Goal: Task Accomplishment & Management: Use online tool/utility

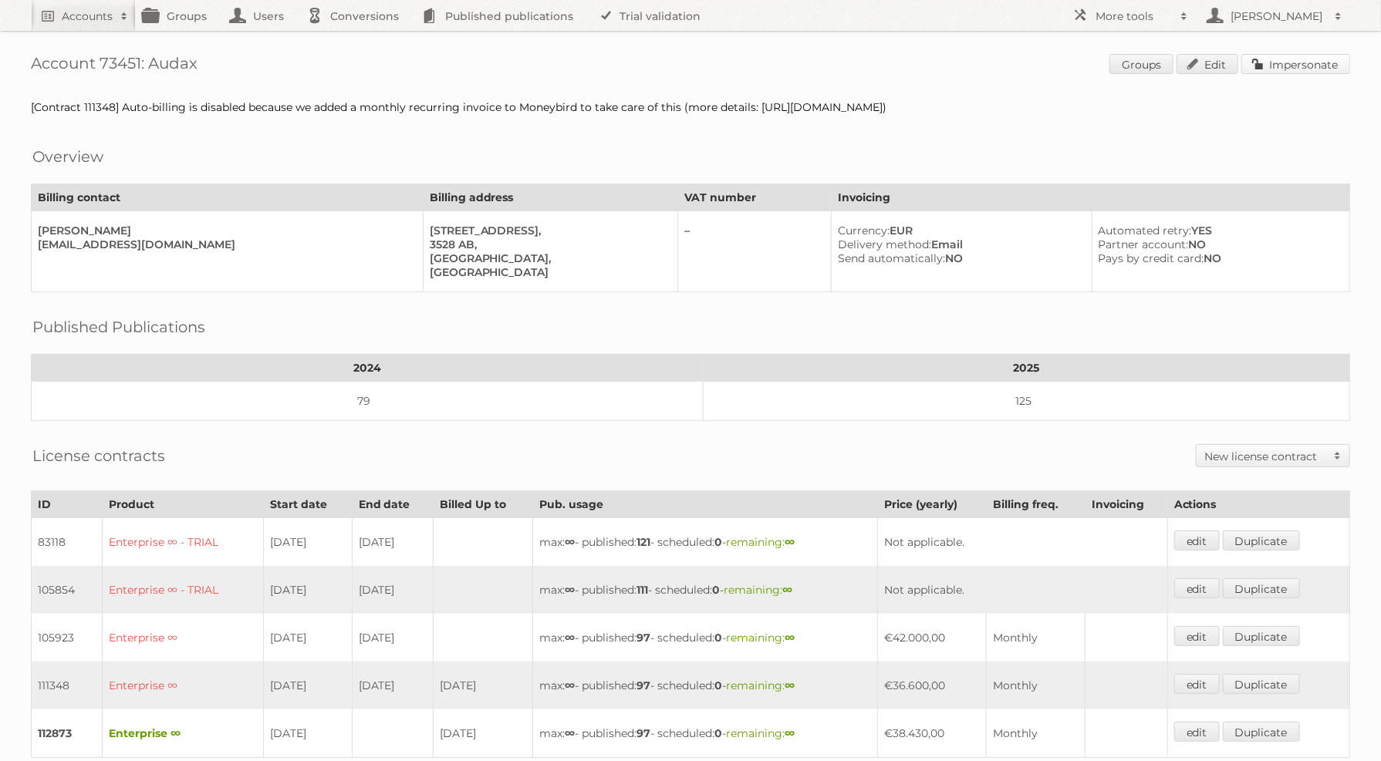
click at [1291, 59] on link "Impersonate" at bounding box center [1295, 64] width 109 height 20
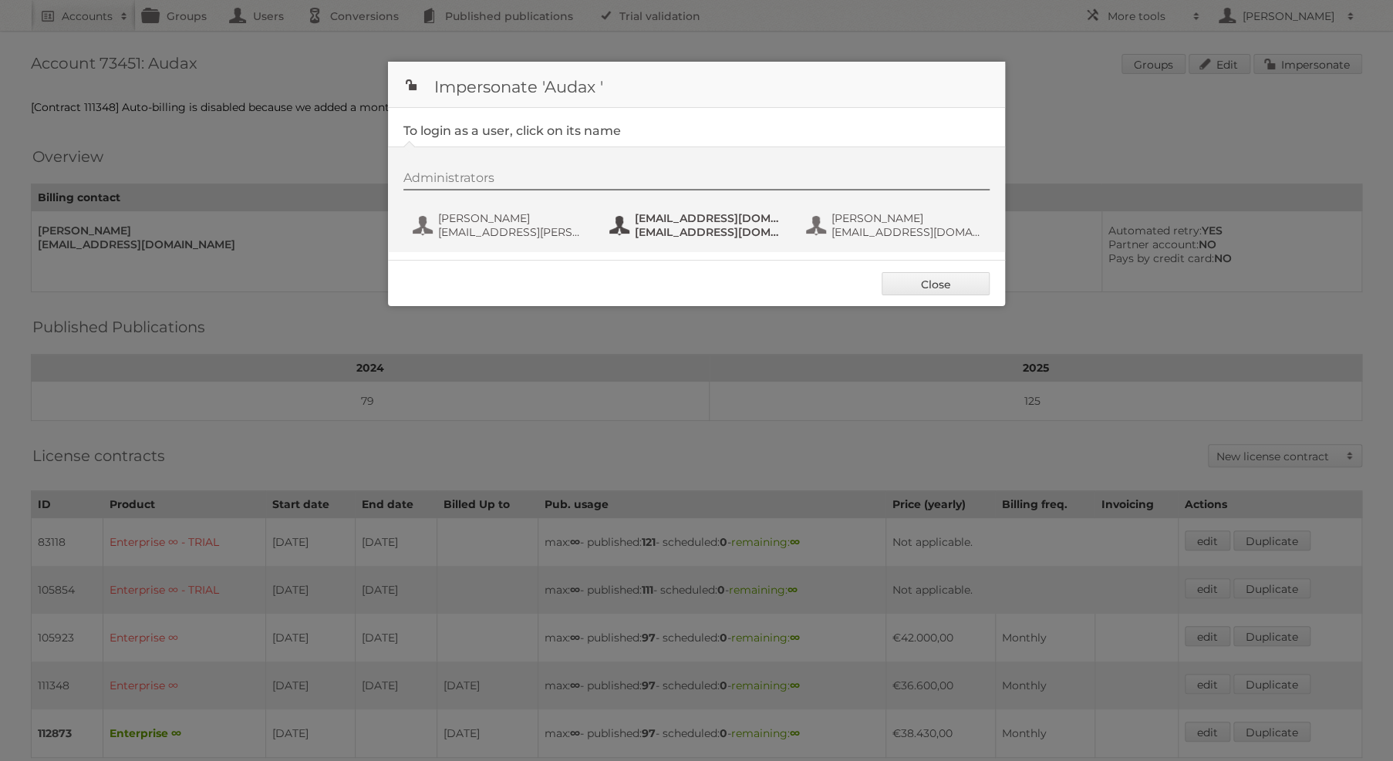
click at [646, 227] on span "fs+audax@publitas.com" at bounding box center [710, 232] width 150 height 14
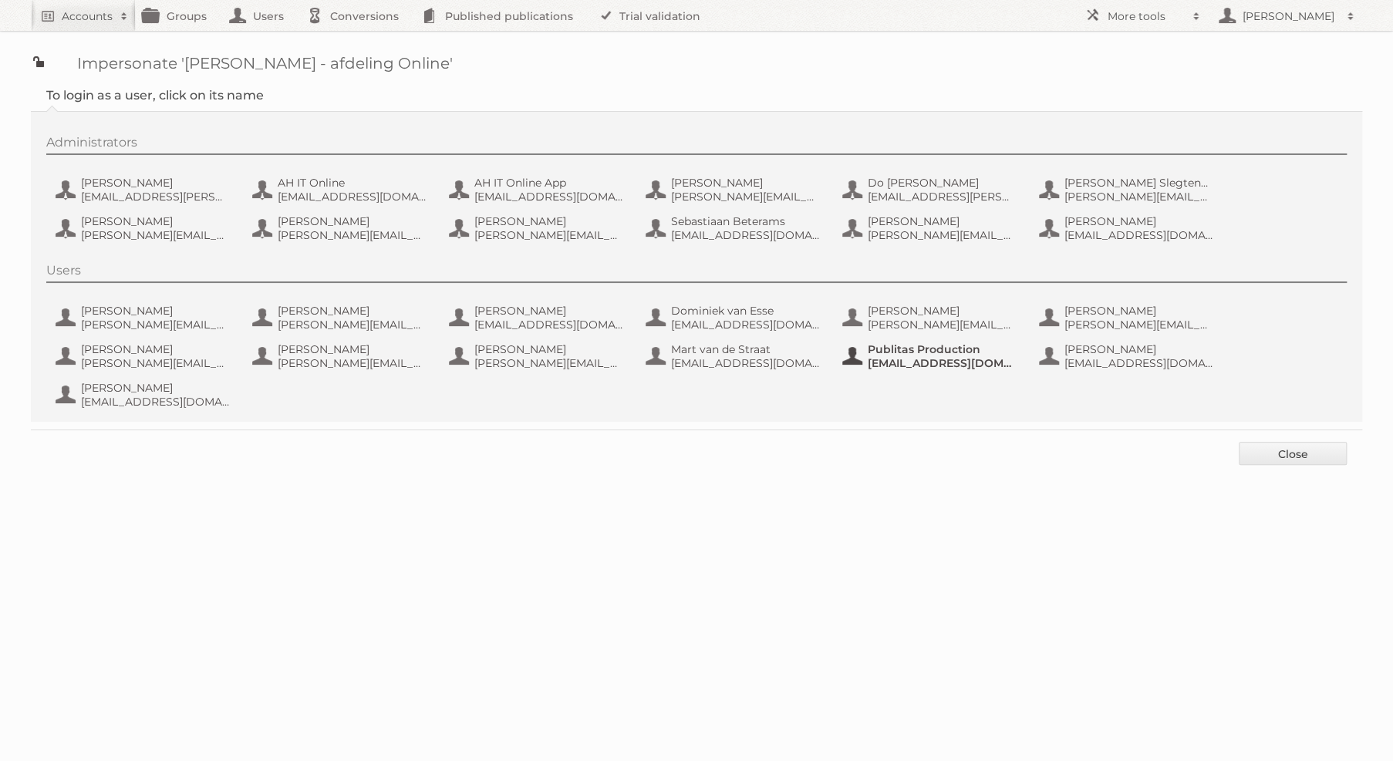
click at [974, 356] on span "[EMAIL_ADDRESS][DOMAIN_NAME]" at bounding box center [943, 363] width 150 height 14
